Goal: Information Seeking & Learning: Learn about a topic

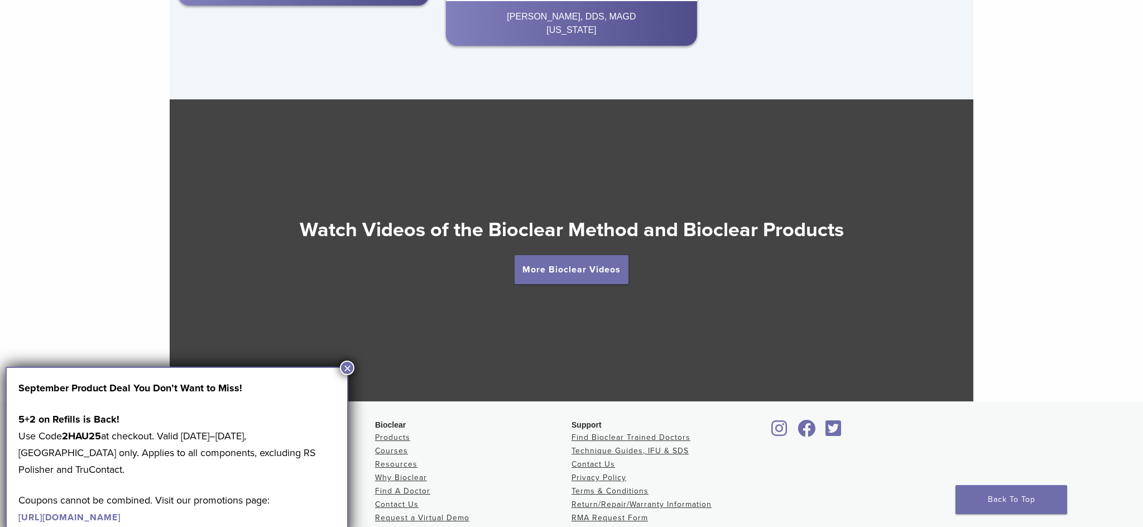
scroll to position [2001, 0]
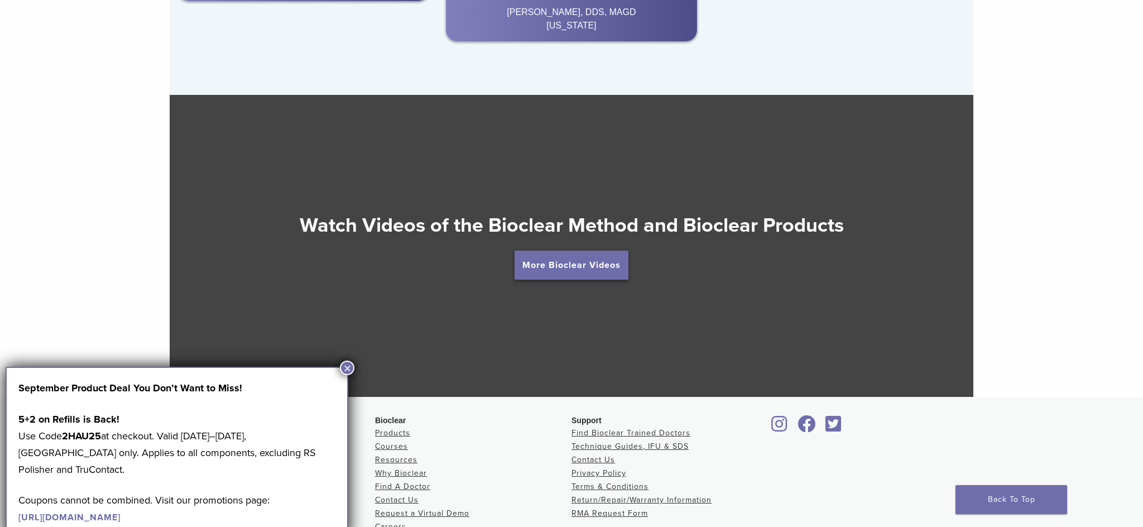
click at [596, 262] on link "More Bioclear Videos" at bounding box center [571, 265] width 114 height 29
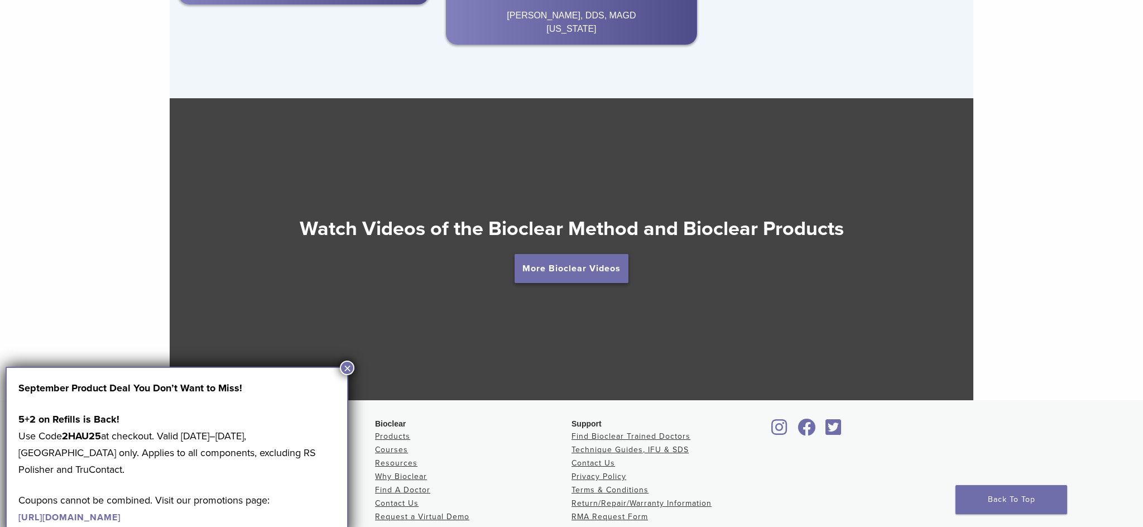
click at [563, 267] on link "More Bioclear Videos" at bounding box center [571, 268] width 114 height 29
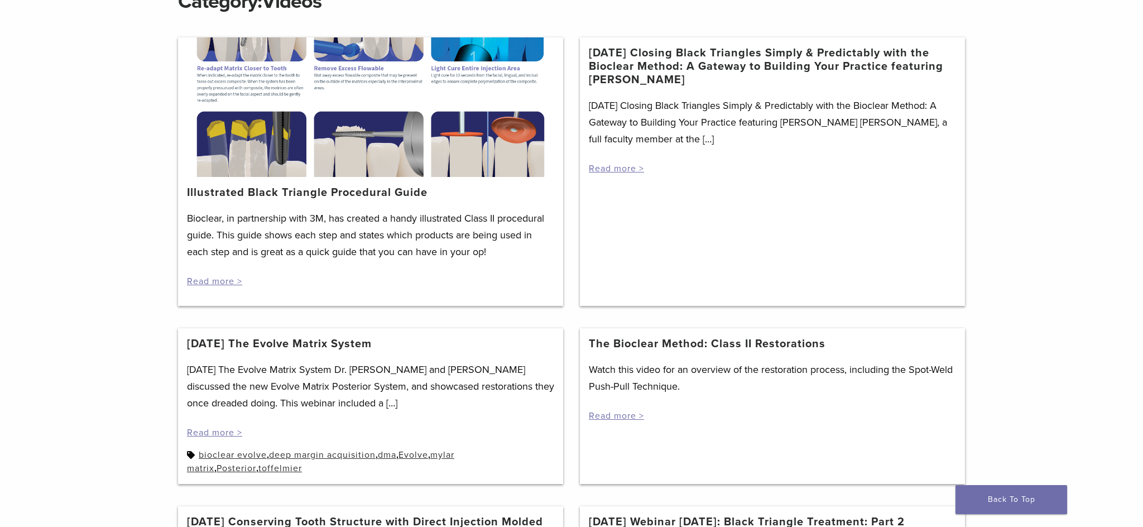
scroll to position [179, 0]
click at [218, 279] on link "Read more >" at bounding box center [214, 281] width 55 height 11
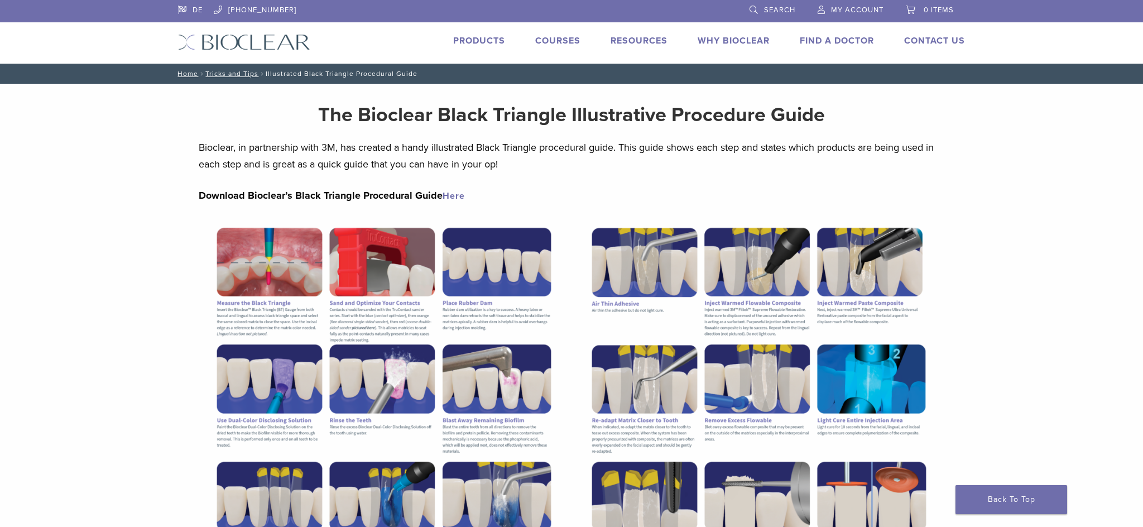
click at [737, 38] on link "Why Bioclear" at bounding box center [733, 40] width 72 height 11
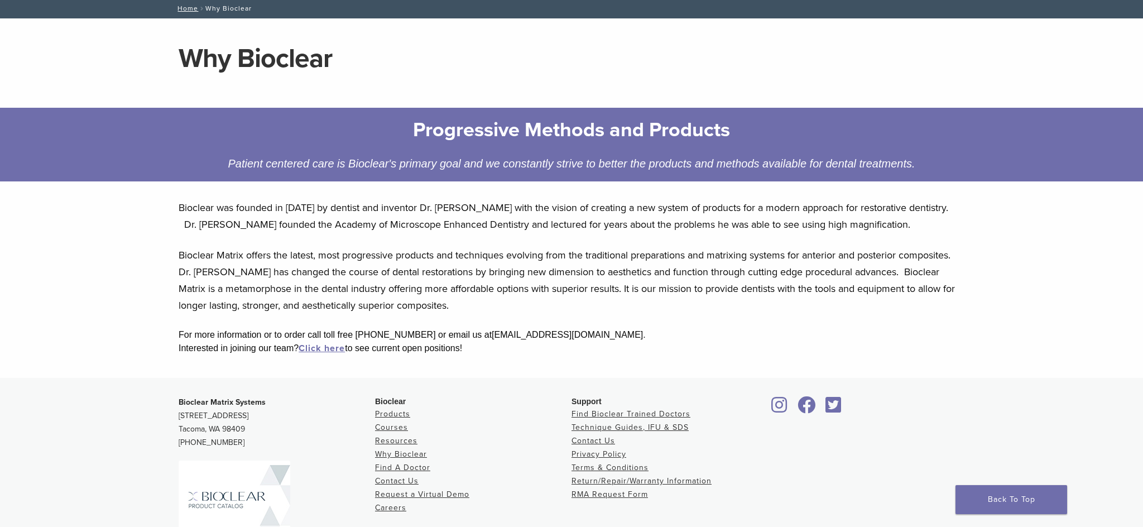
scroll to position [87, 0]
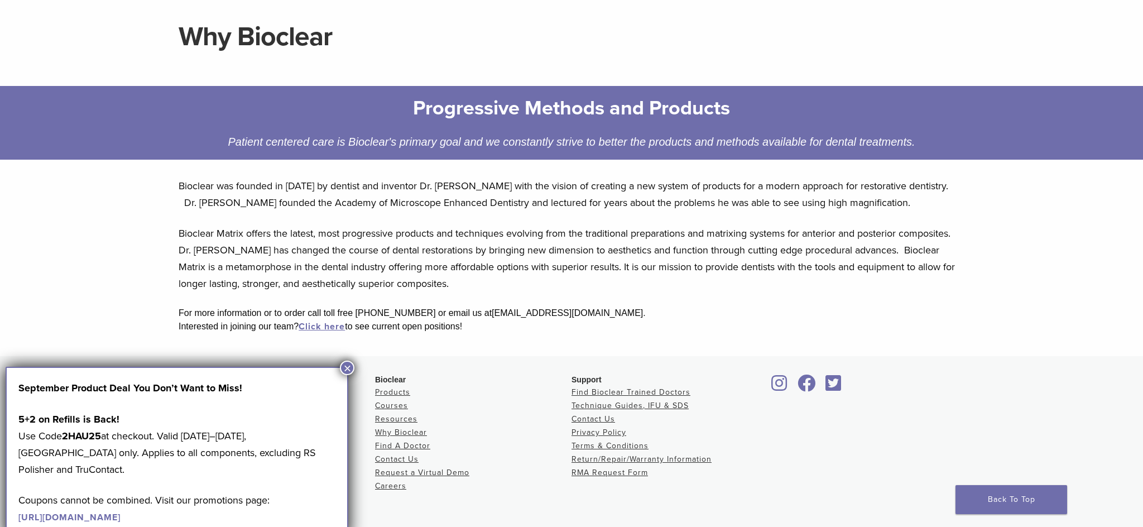
click at [348, 365] on button "×" at bounding box center [347, 367] width 15 height 15
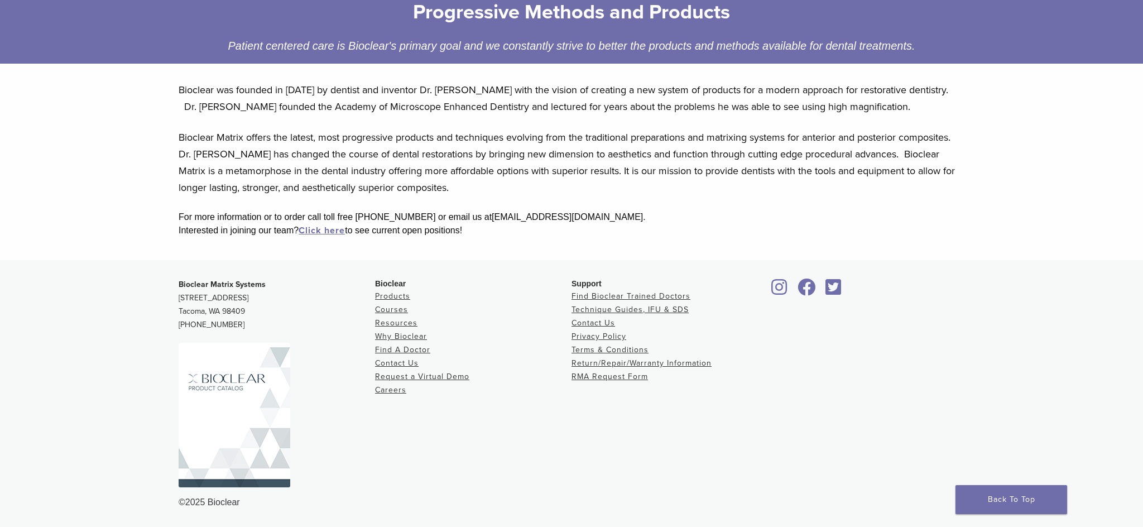
scroll to position [0, 0]
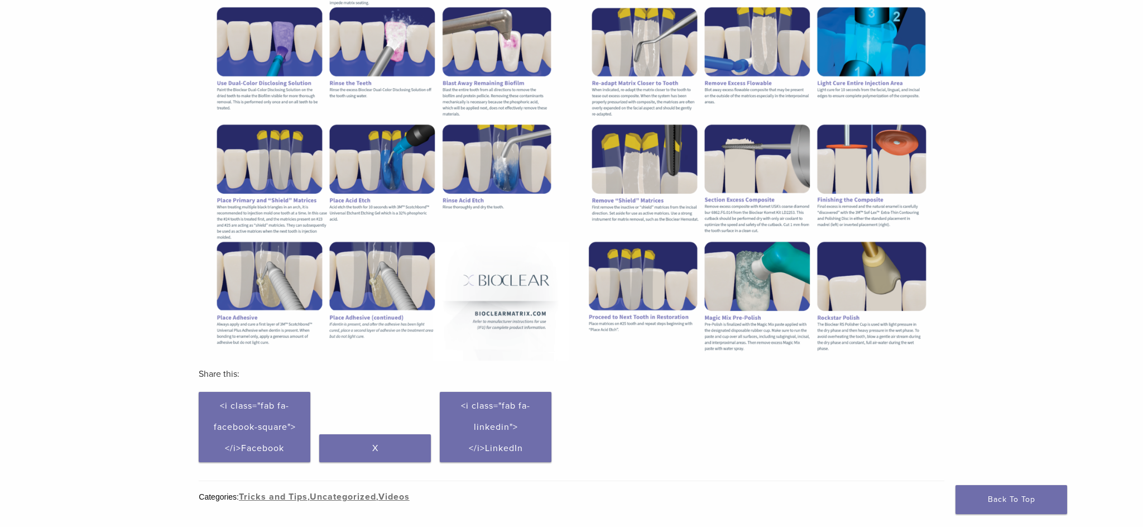
scroll to position [343, 0]
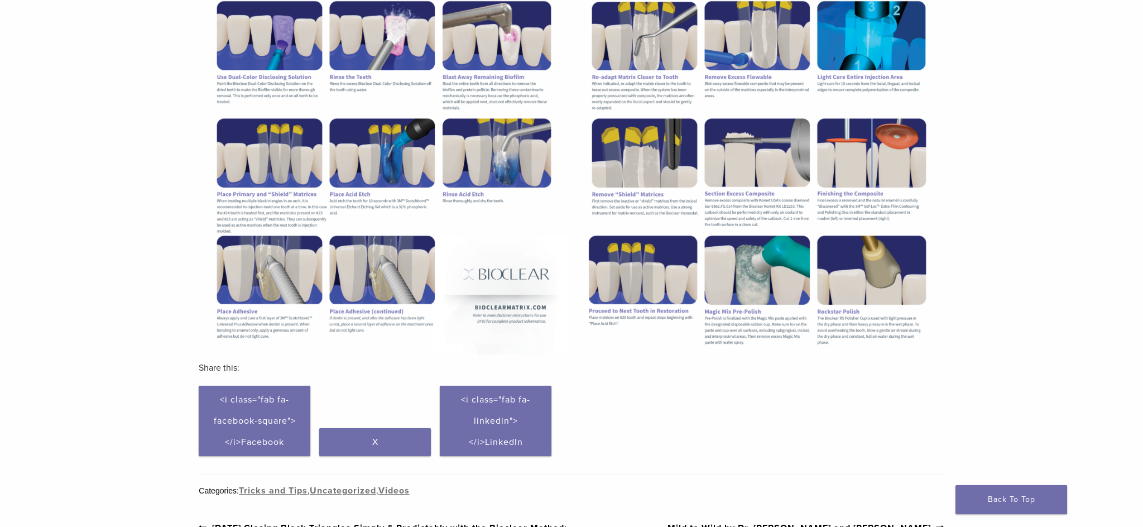
click at [266, 305] on img at bounding box center [384, 113] width 370 height 479
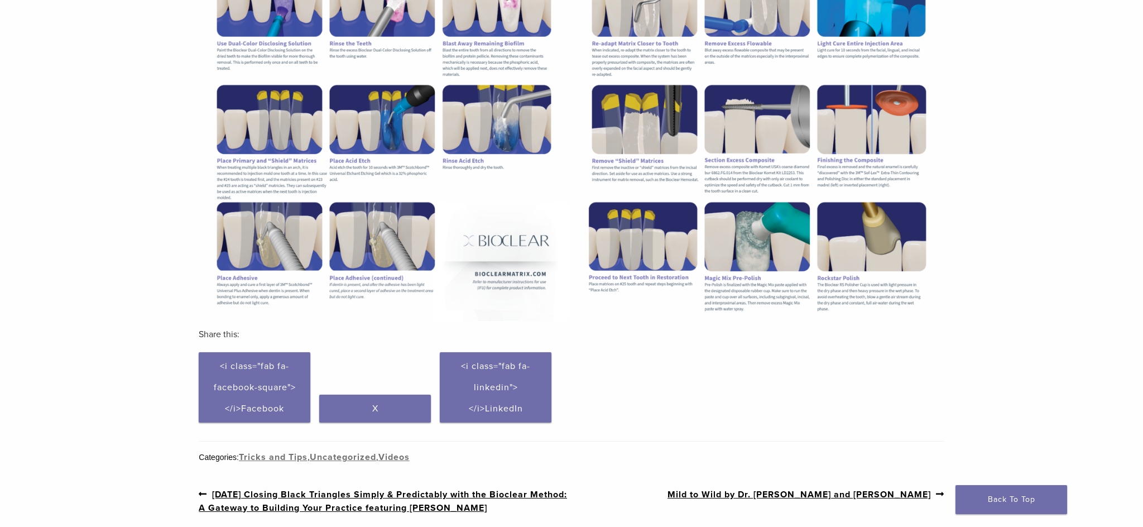
scroll to position [375, 0]
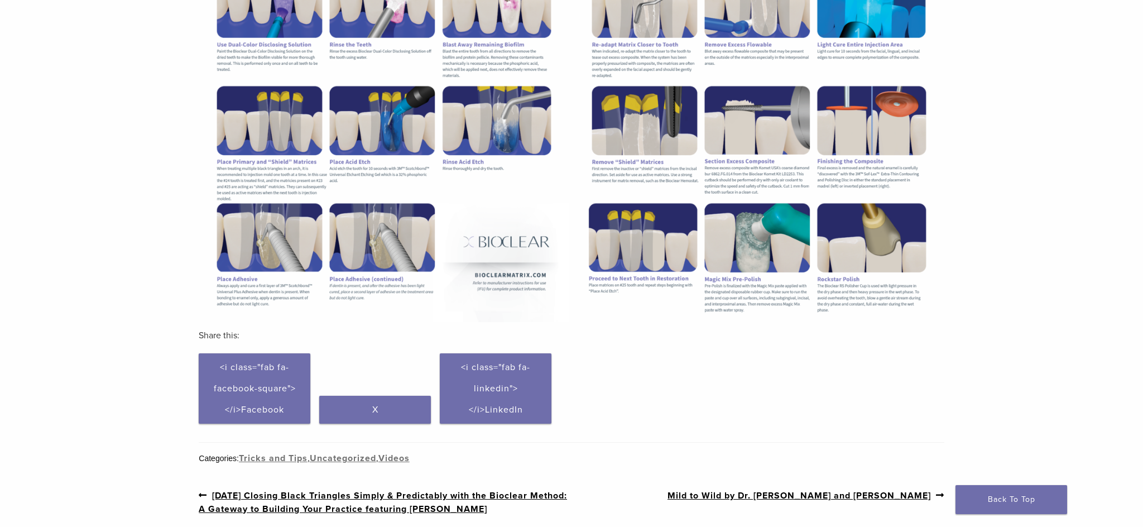
click at [280, 280] on img at bounding box center [384, 81] width 370 height 479
click at [272, 240] on img at bounding box center [384, 81] width 370 height 479
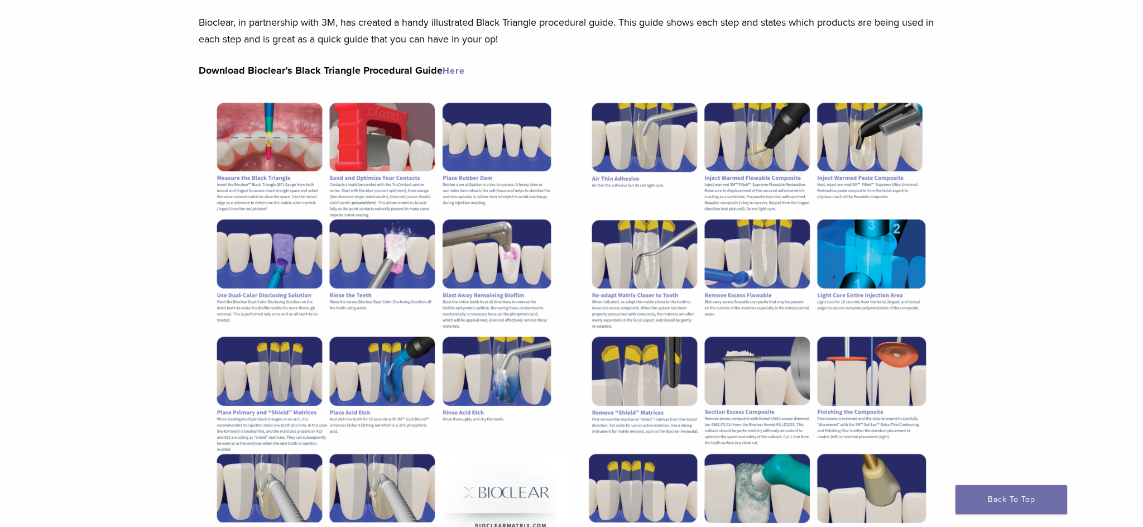
scroll to position [0, 0]
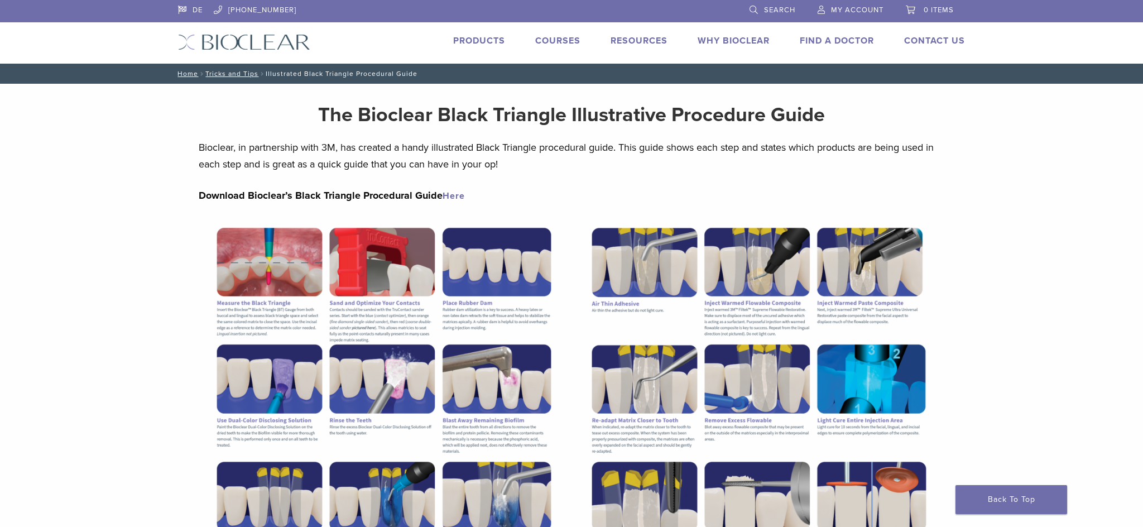
click at [451, 195] on link "Here" at bounding box center [453, 195] width 22 height 11
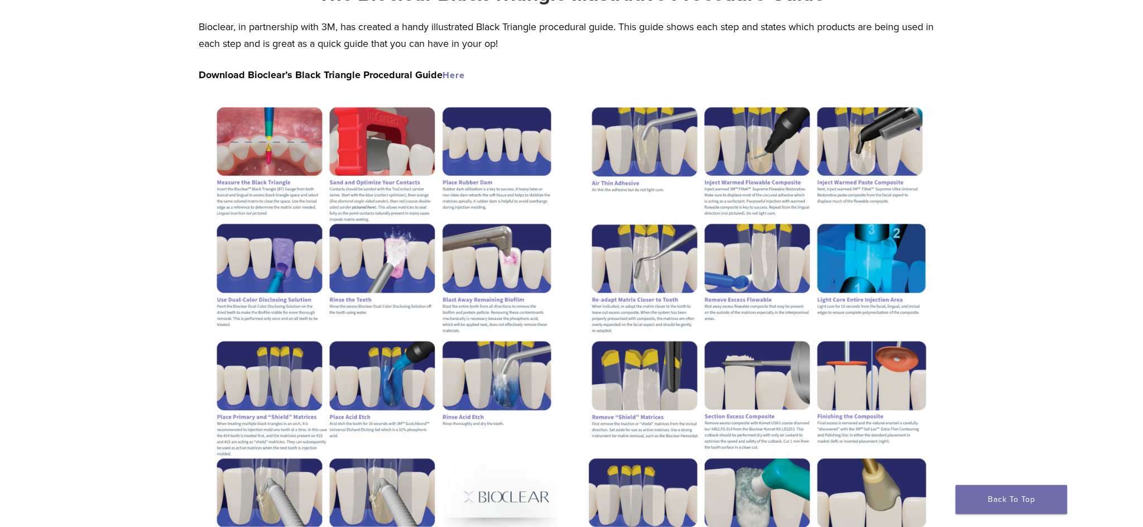
scroll to position [114, 0]
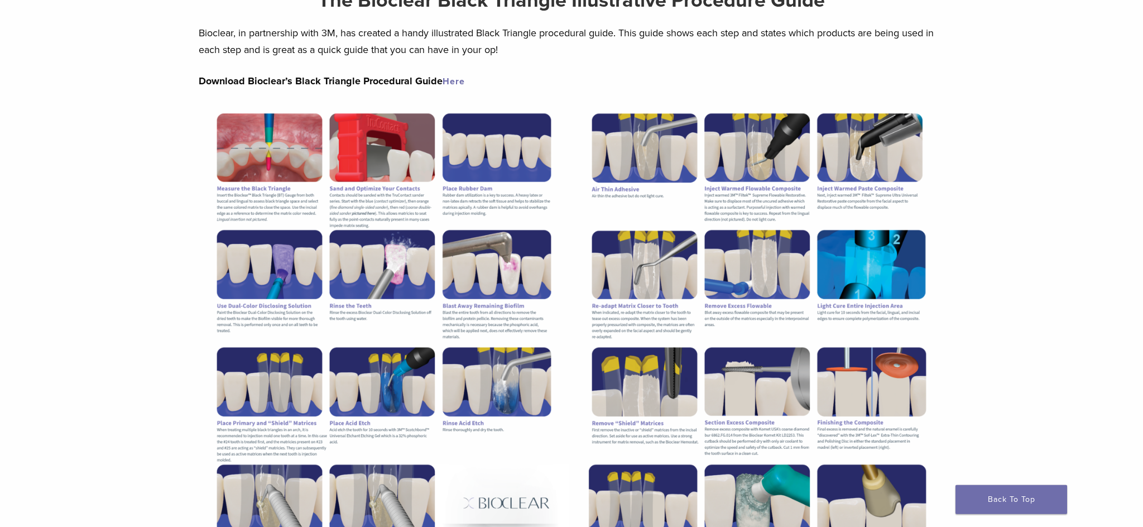
click at [453, 81] on link "Here" at bounding box center [453, 81] width 22 height 11
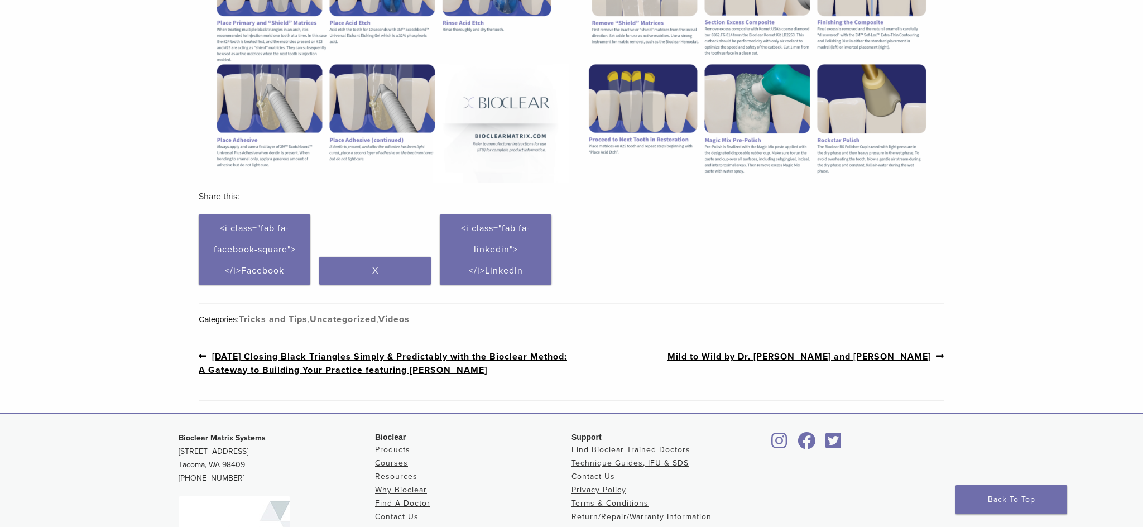
scroll to position [562, 0]
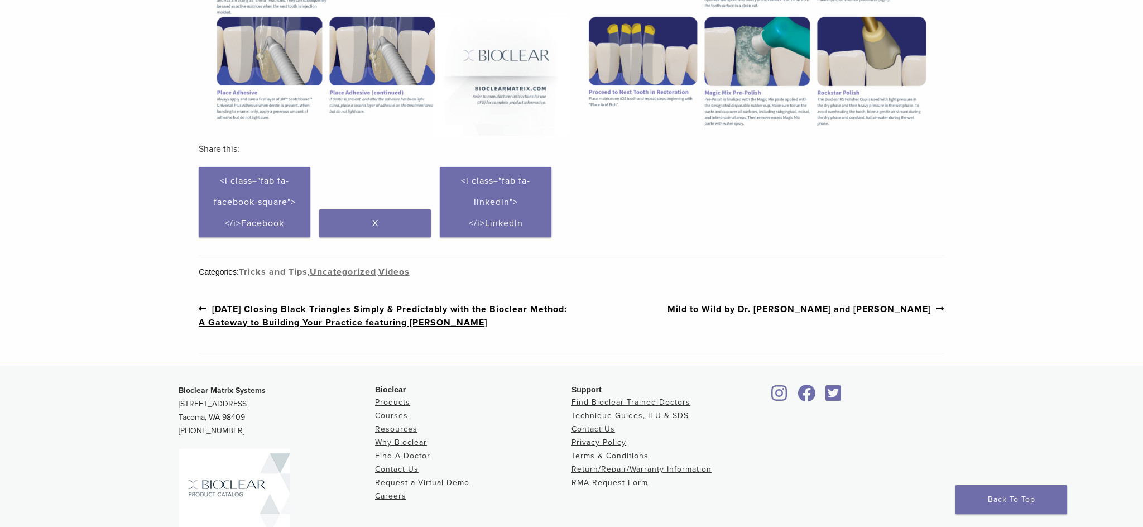
click at [282, 268] on link "Tricks and Tips" at bounding box center [273, 271] width 69 height 11
